Goal: Check status: Check status

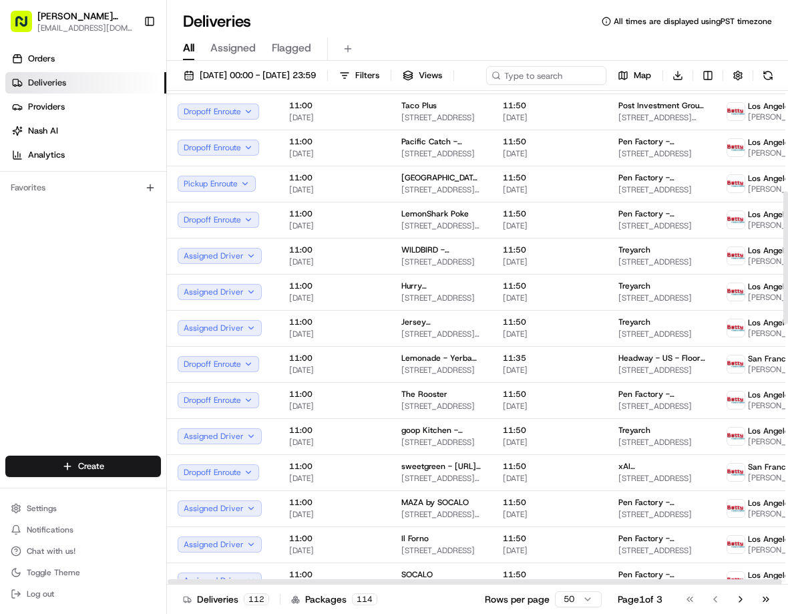
scroll to position [504, 0]
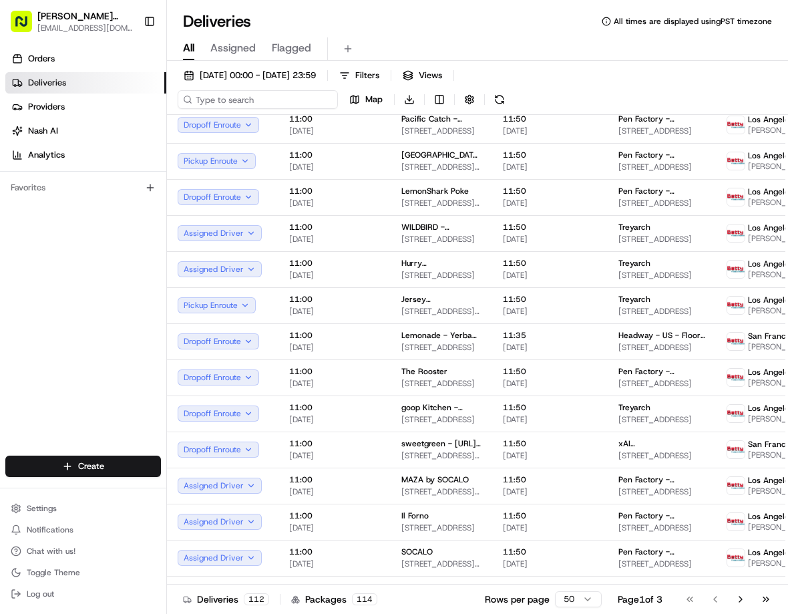
click at [220, 97] on input at bounding box center [258, 99] width 160 height 19
click at [228, 97] on input at bounding box center [258, 99] width 160 height 19
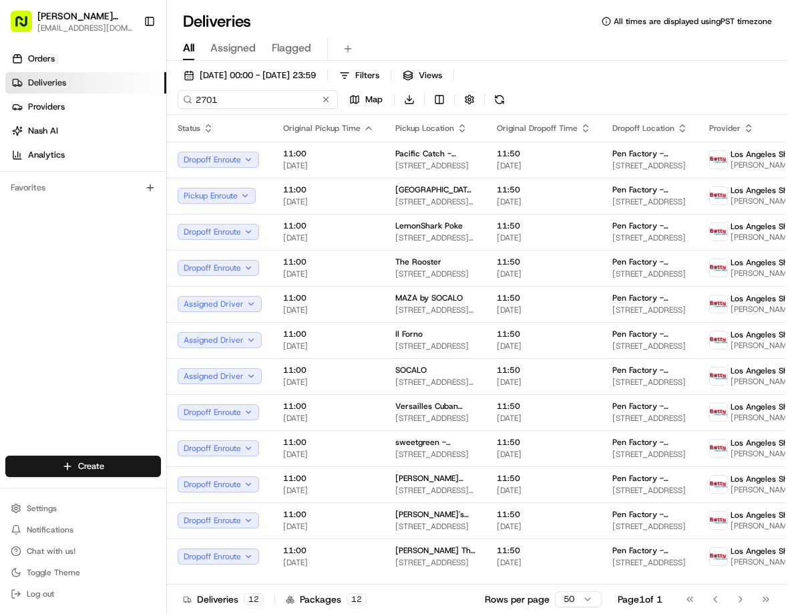
type input "2701"
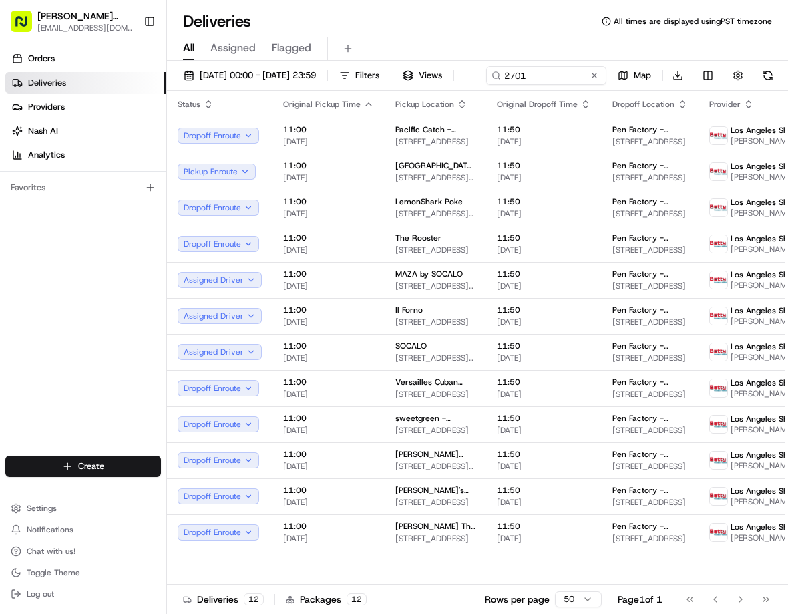
click at [98, 296] on div "Orders Deliveries Providers [PERSON_NAME] Analytics Favorites" at bounding box center [83, 253] width 166 height 421
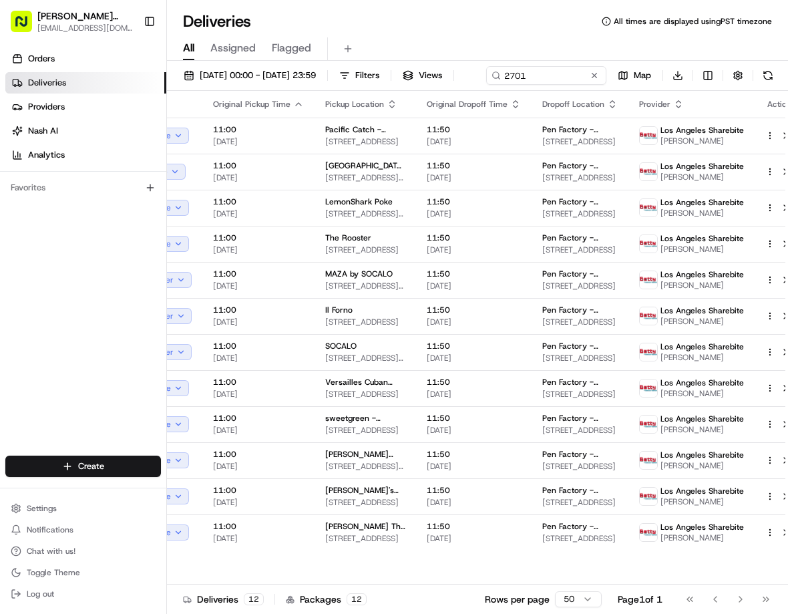
click at [542, 279] on span "Pen Factory - Activision" at bounding box center [579, 273] width 75 height 11
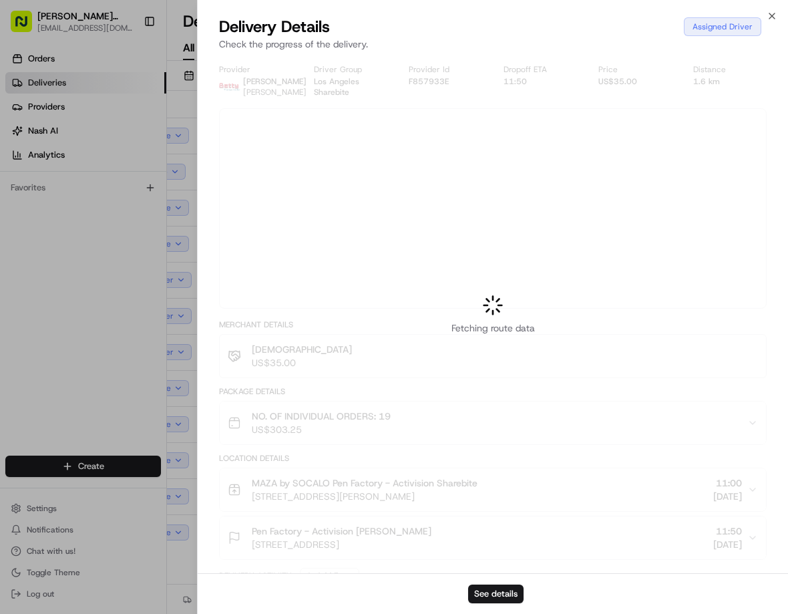
click at [491, 303] on div "Fetching route data" at bounding box center [493, 314] width 590 height 517
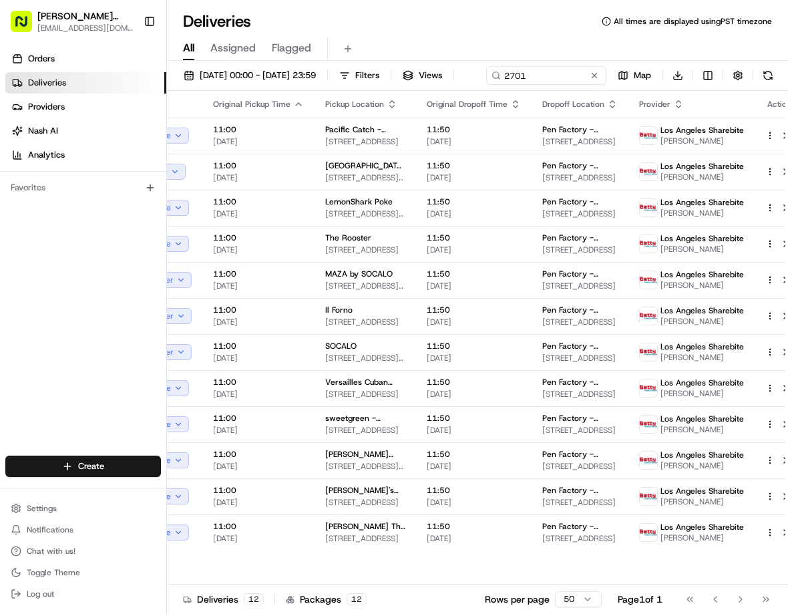
click at [555, 279] on span "Pen Factory - Activision" at bounding box center [579, 273] width 75 height 11
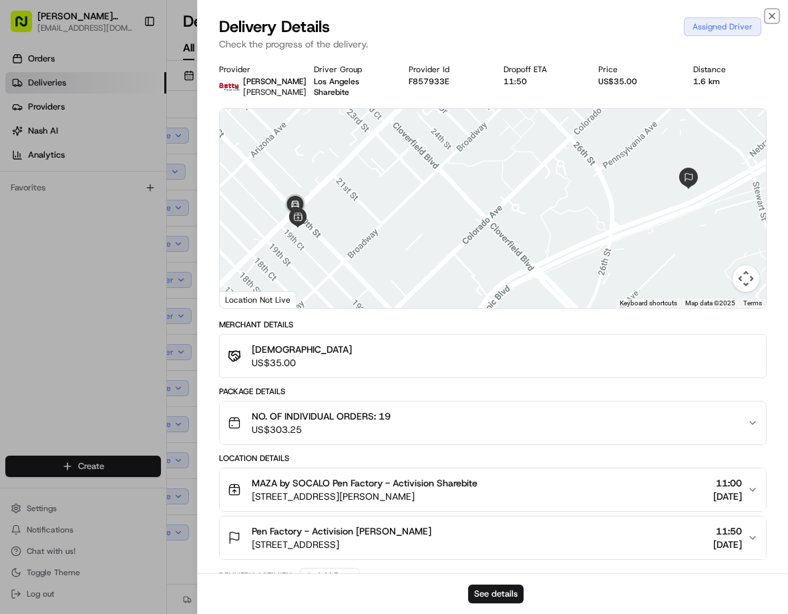
click at [769, 19] on icon "button" at bounding box center [772, 16] width 11 height 11
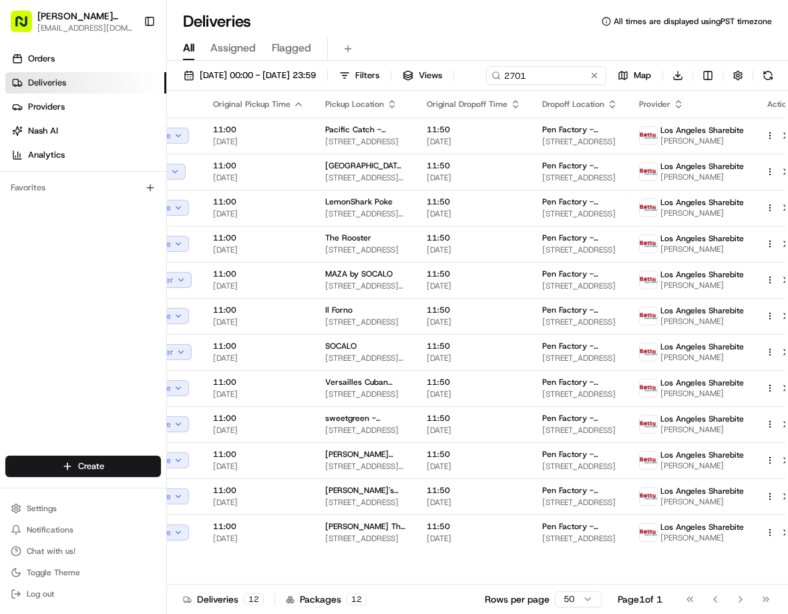
click at [668, 290] on span "[PERSON_NAME]" at bounding box center [701, 285] width 83 height 11
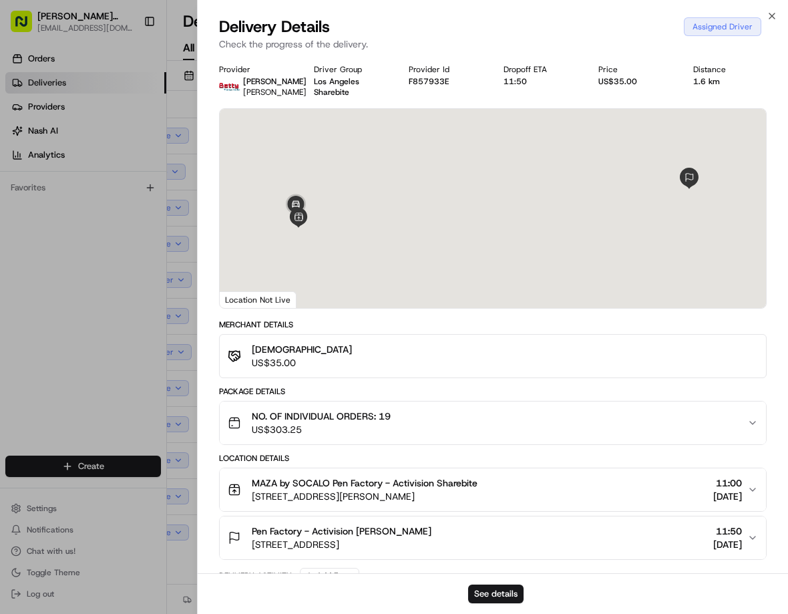
click at [95, 375] on div at bounding box center [394, 307] width 788 height 614
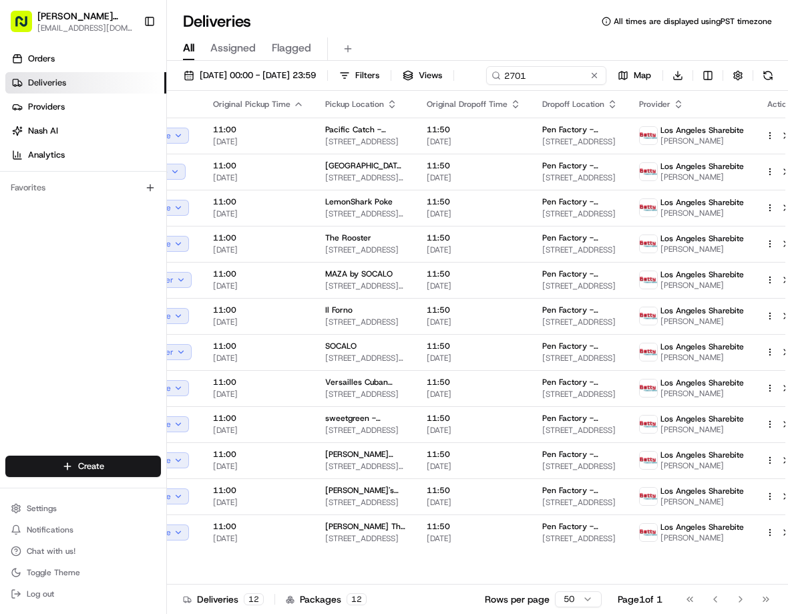
click at [180, 396] on button "Dropoff Enroute" at bounding box center [148, 388] width 81 height 16
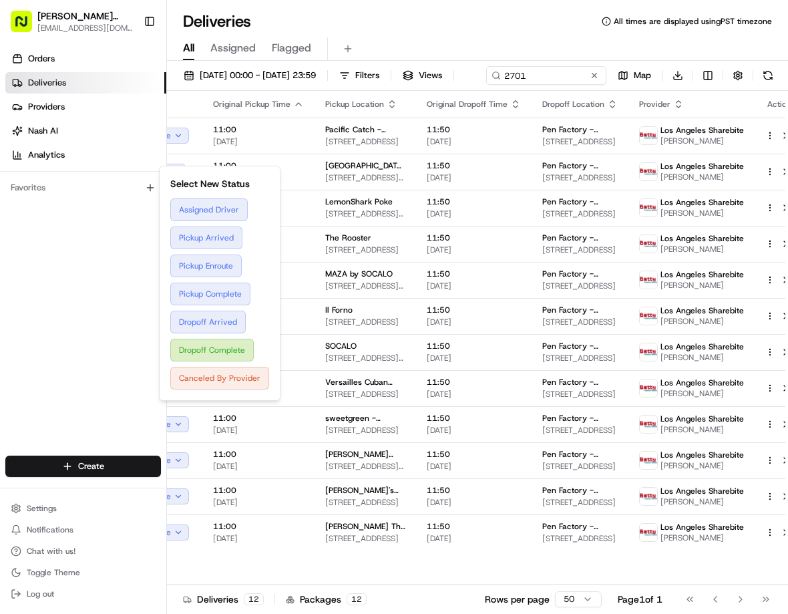
scroll to position [0, 0]
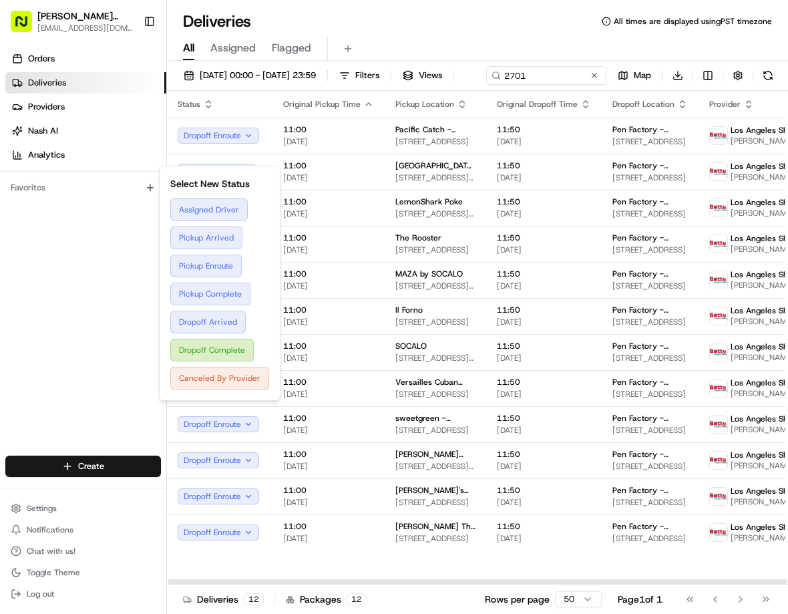
click at [73, 393] on div "Orders Deliveries Providers [PERSON_NAME] Analytics Favorites" at bounding box center [83, 253] width 166 height 421
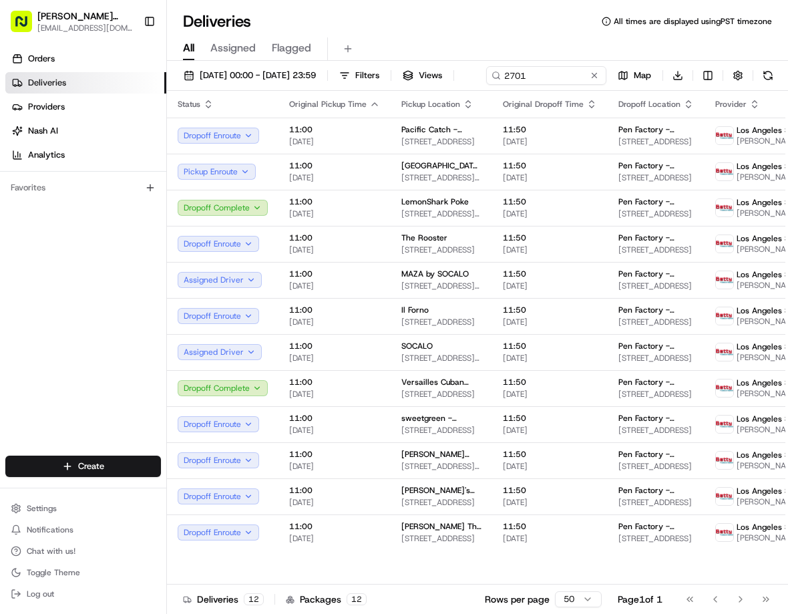
click at [345, 351] on span "11:00" at bounding box center [334, 346] width 91 height 11
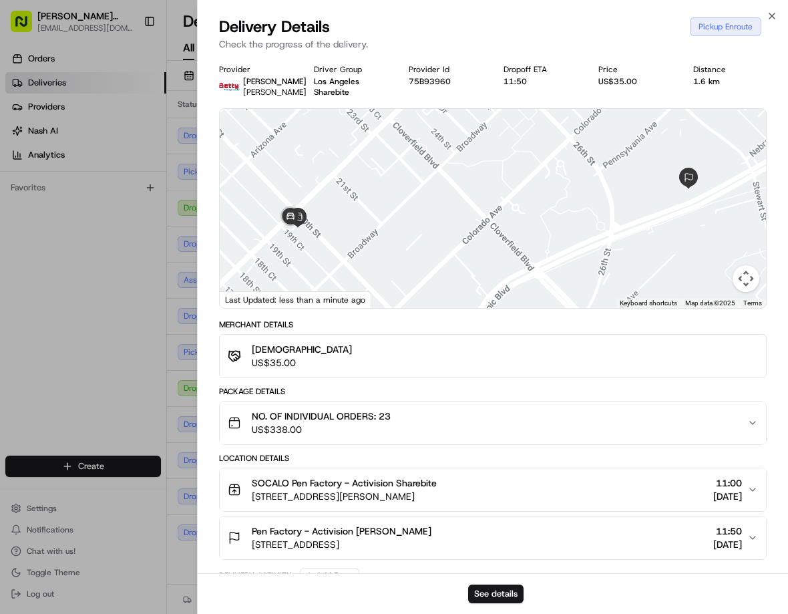
click at [102, 381] on div at bounding box center [394, 307] width 788 height 614
click at [122, 299] on div "Orders Deliveries Providers [PERSON_NAME] Analytics Favorites" at bounding box center [83, 253] width 166 height 421
click at [775, 17] on div "Deliveries All times are displayed using PST timezone" at bounding box center [477, 21] width 621 height 21
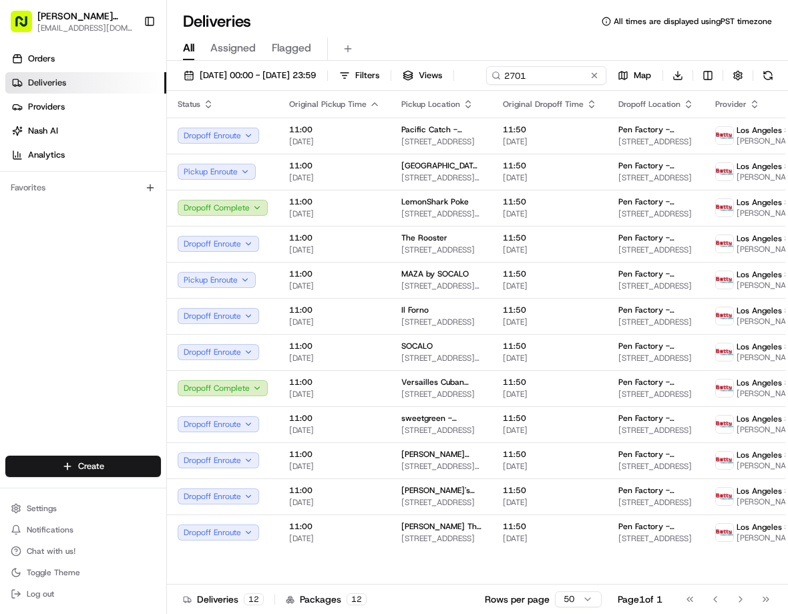
click at [409, 243] on span "The Rooster" at bounding box center [424, 237] width 46 height 11
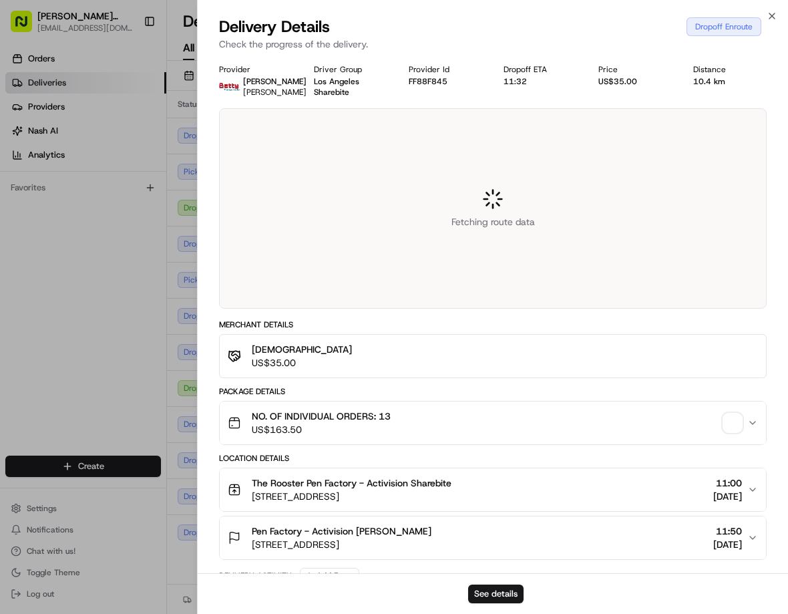
click at [99, 367] on div at bounding box center [394, 307] width 788 height 614
